Goal: Task Accomplishment & Management: Use online tool/utility

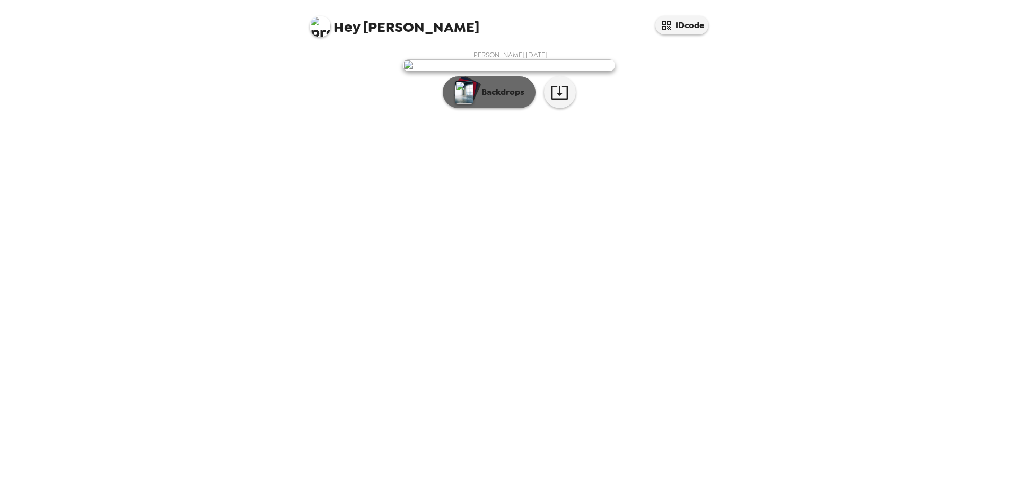
click at [515, 99] on p "Backdrops" at bounding box center [500, 92] width 48 height 13
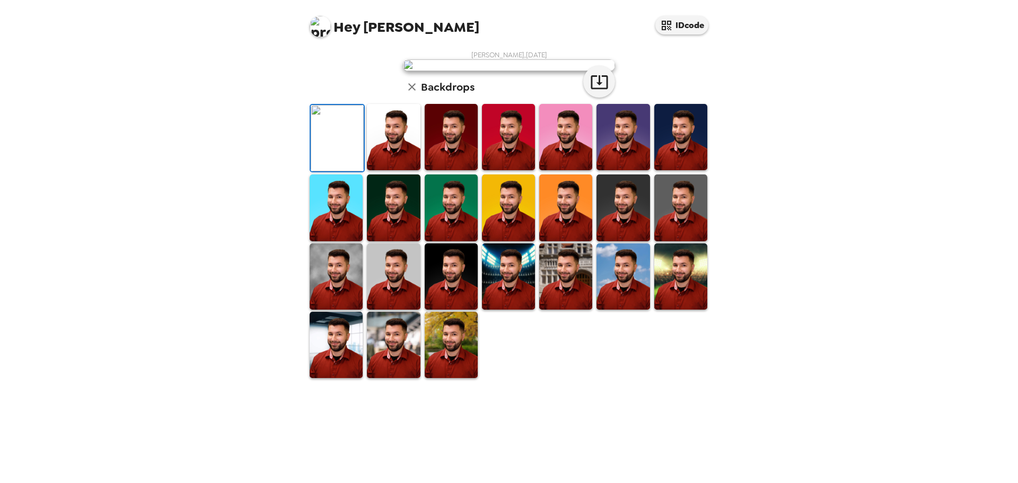
scroll to position [148, 0]
click at [562, 310] on img at bounding box center [565, 276] width 53 height 66
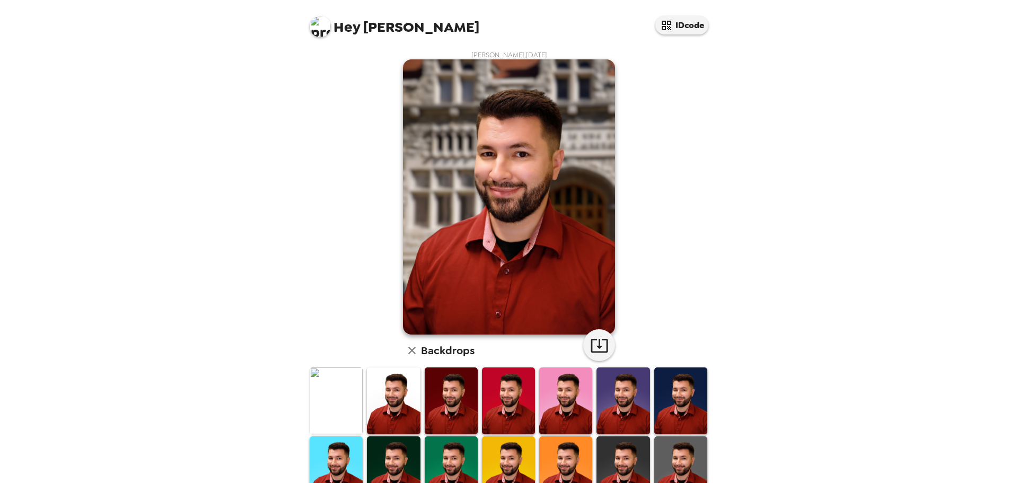
scroll to position [53, 0]
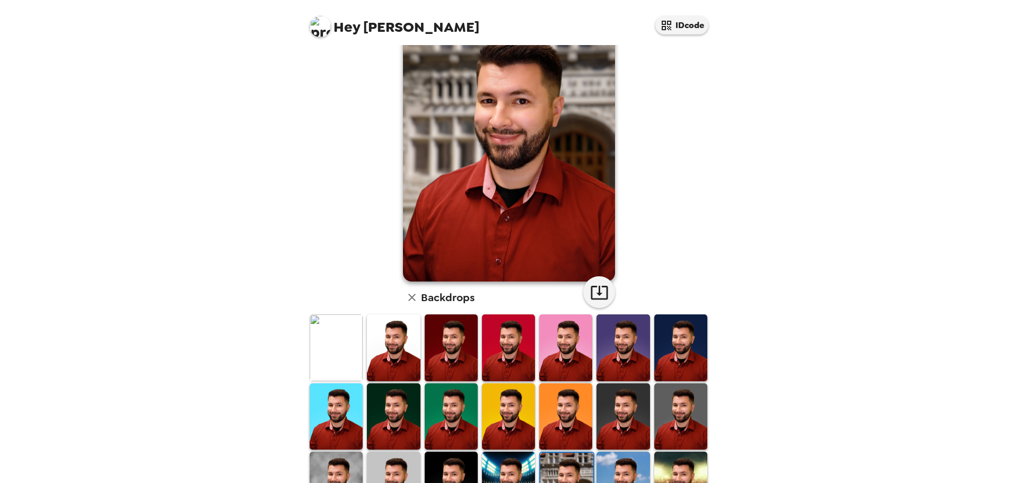
click at [514, 346] on img at bounding box center [508, 347] width 53 height 66
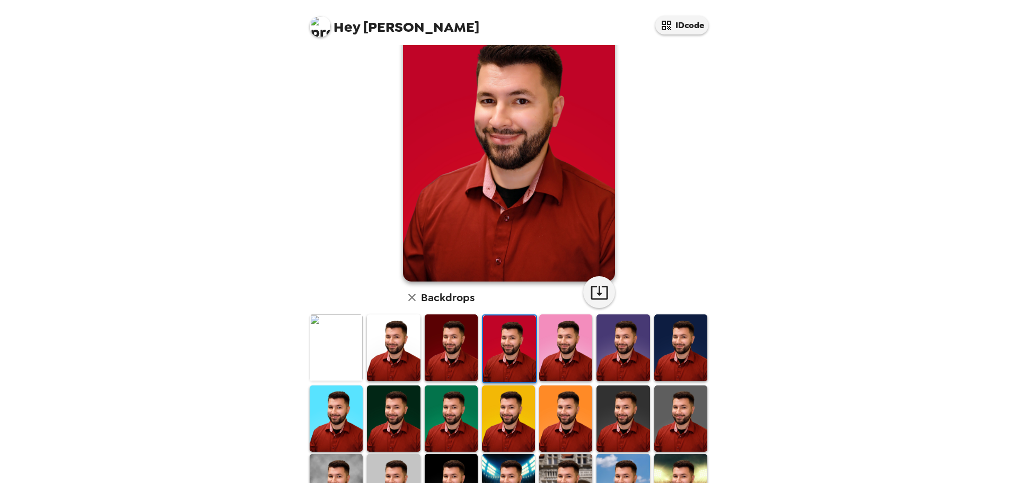
click at [520, 388] on img at bounding box center [508, 418] width 53 height 66
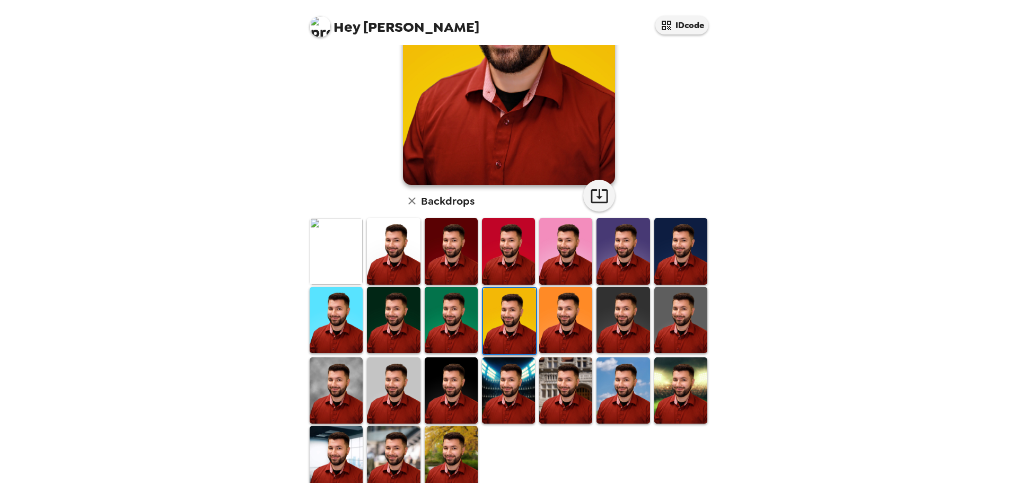
scroll to position [170, 0]
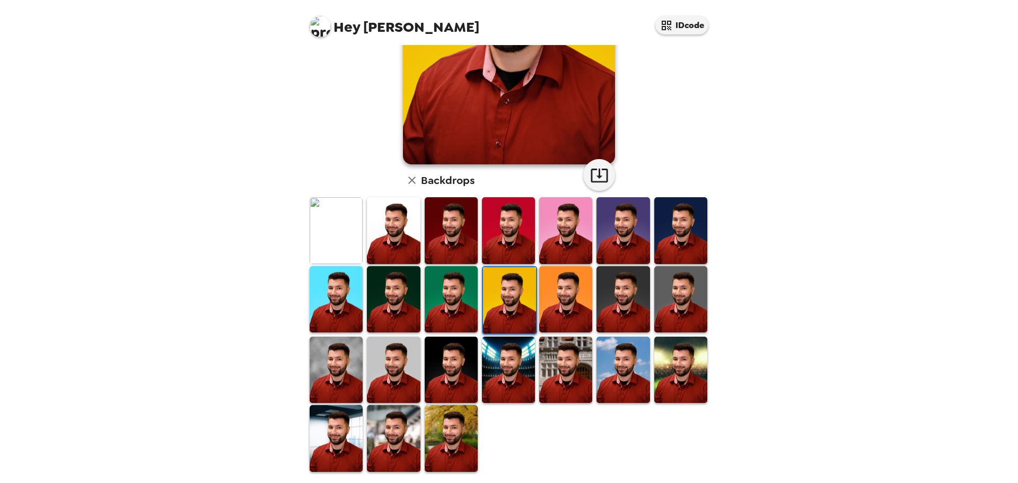
click at [389, 439] on img at bounding box center [393, 438] width 53 height 66
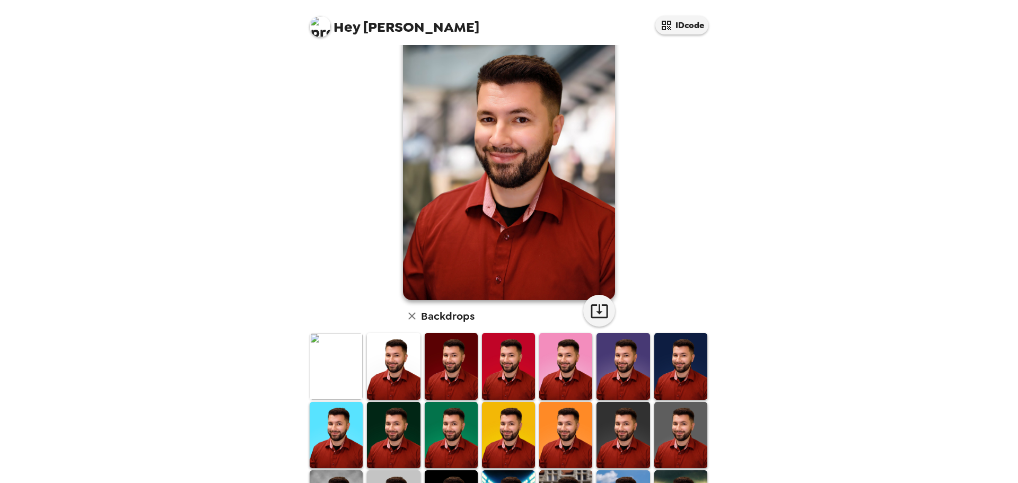
scroll to position [53, 0]
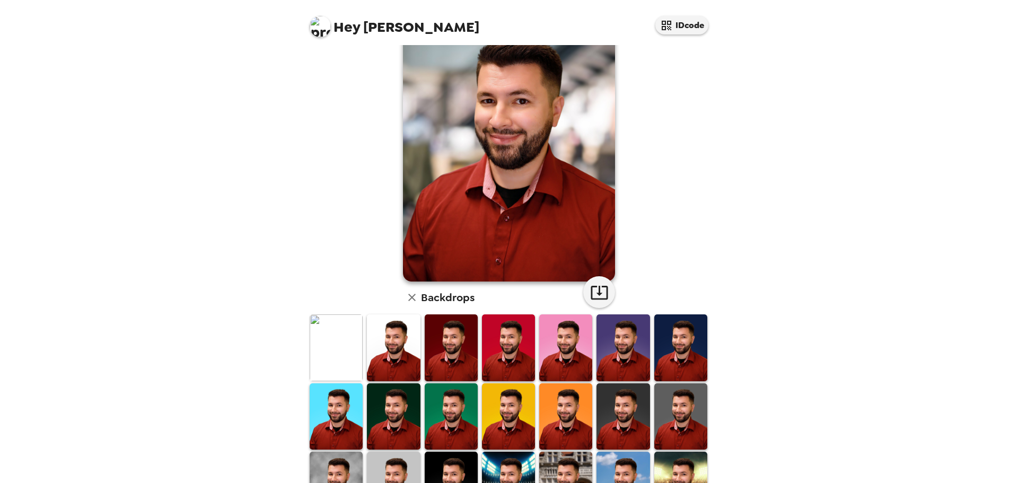
click at [654, 356] on img at bounding box center [680, 347] width 53 height 66
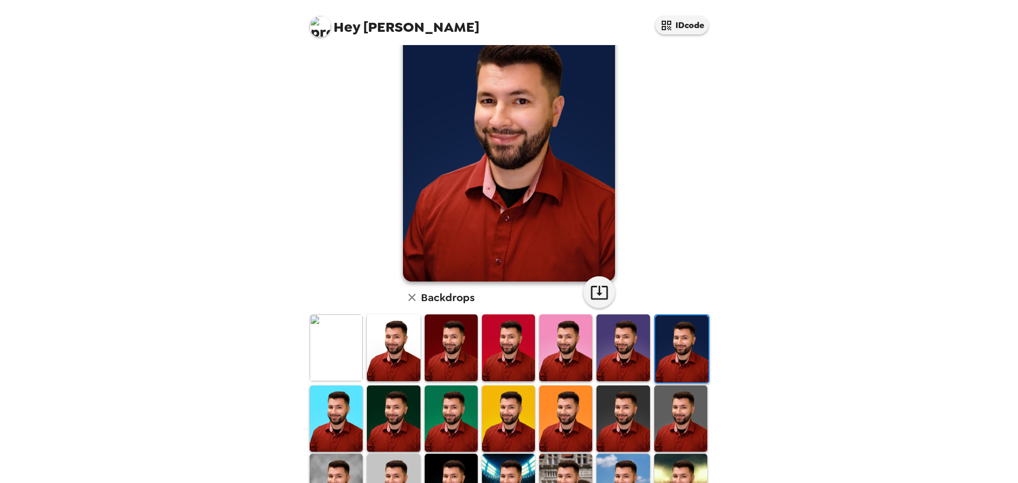
click at [607, 353] on img at bounding box center [623, 347] width 53 height 66
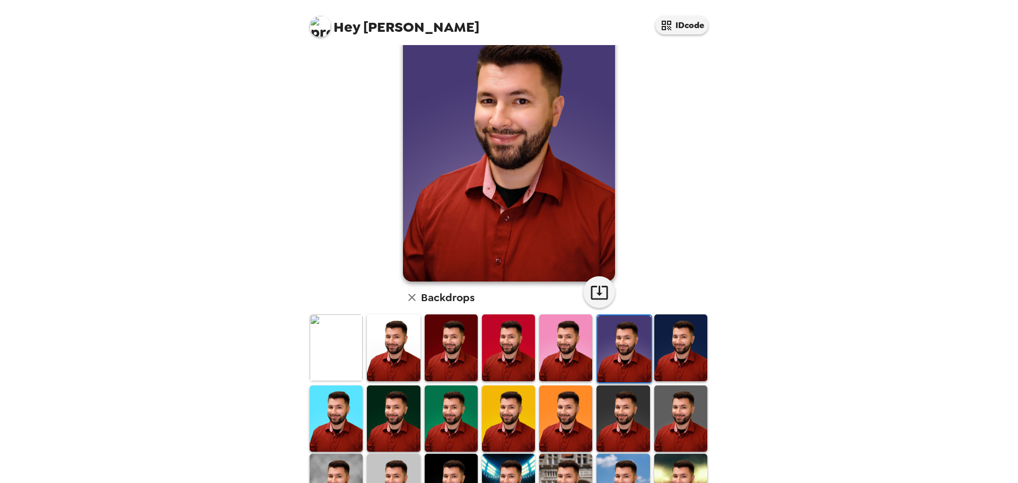
click at [539, 352] on img at bounding box center [565, 347] width 53 height 66
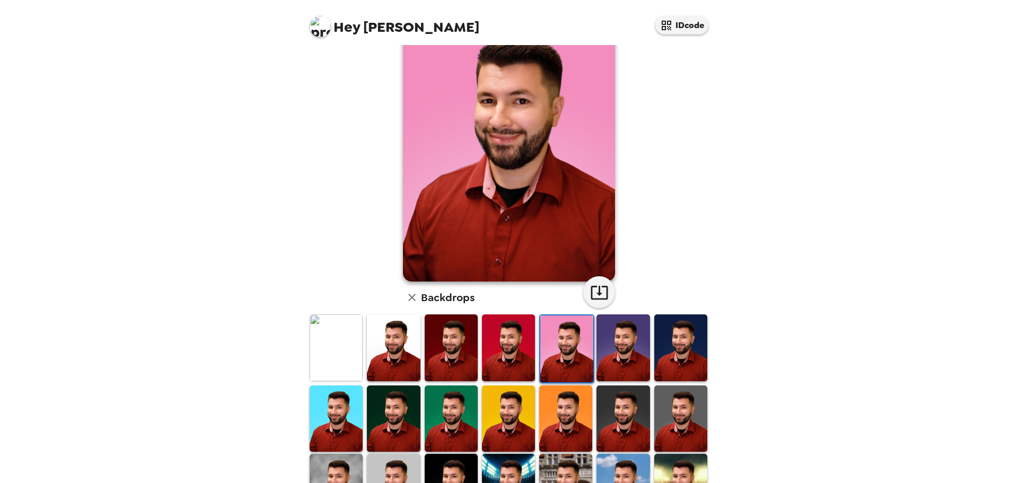
click at [350, 361] on img at bounding box center [336, 347] width 53 height 66
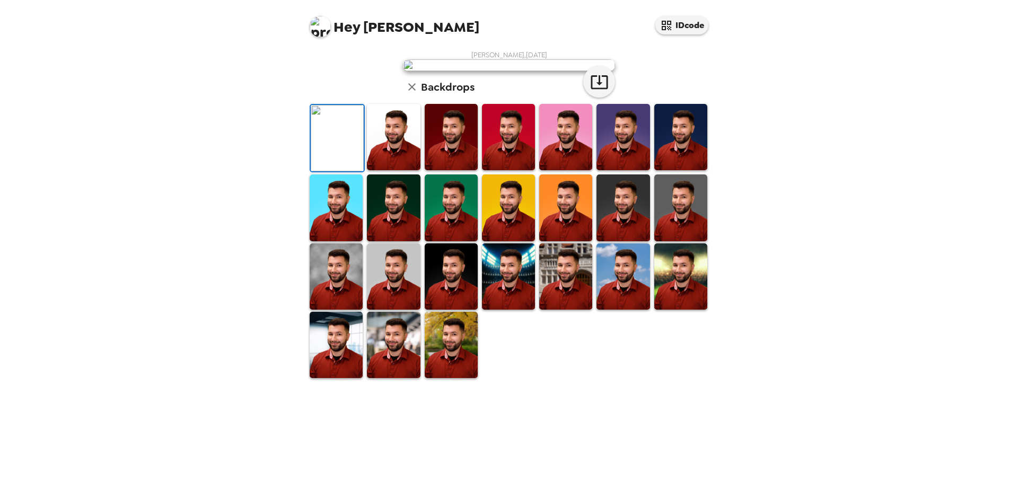
scroll to position [0, 0]
